Goal: Task Accomplishment & Management: Manage account settings

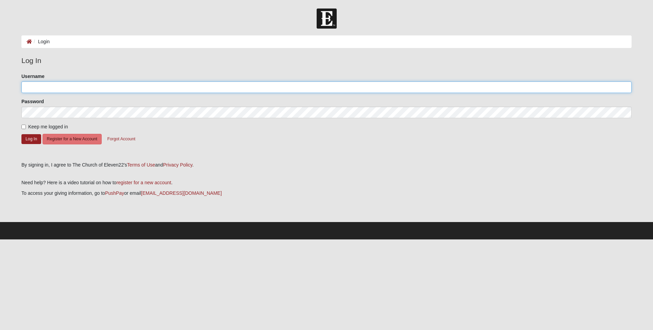
click at [45, 87] on input "Username" at bounding box center [326, 87] width 610 height 12
type input "BGCJAX+"
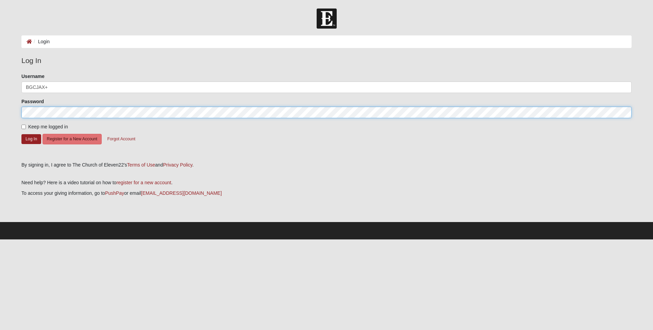
click at [21, 134] on button "Log In" at bounding box center [31, 139] width 20 height 10
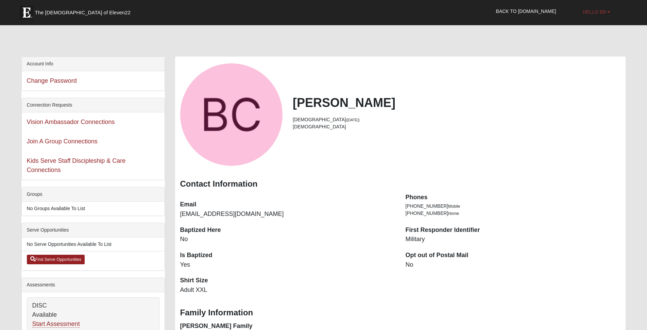
click at [598, 13] on span "Hello BB" at bounding box center [594, 11] width 23 height 5
click at [591, 43] on link "Log Out" at bounding box center [594, 42] width 54 height 9
